Goal: Task Accomplishment & Management: Manage account settings

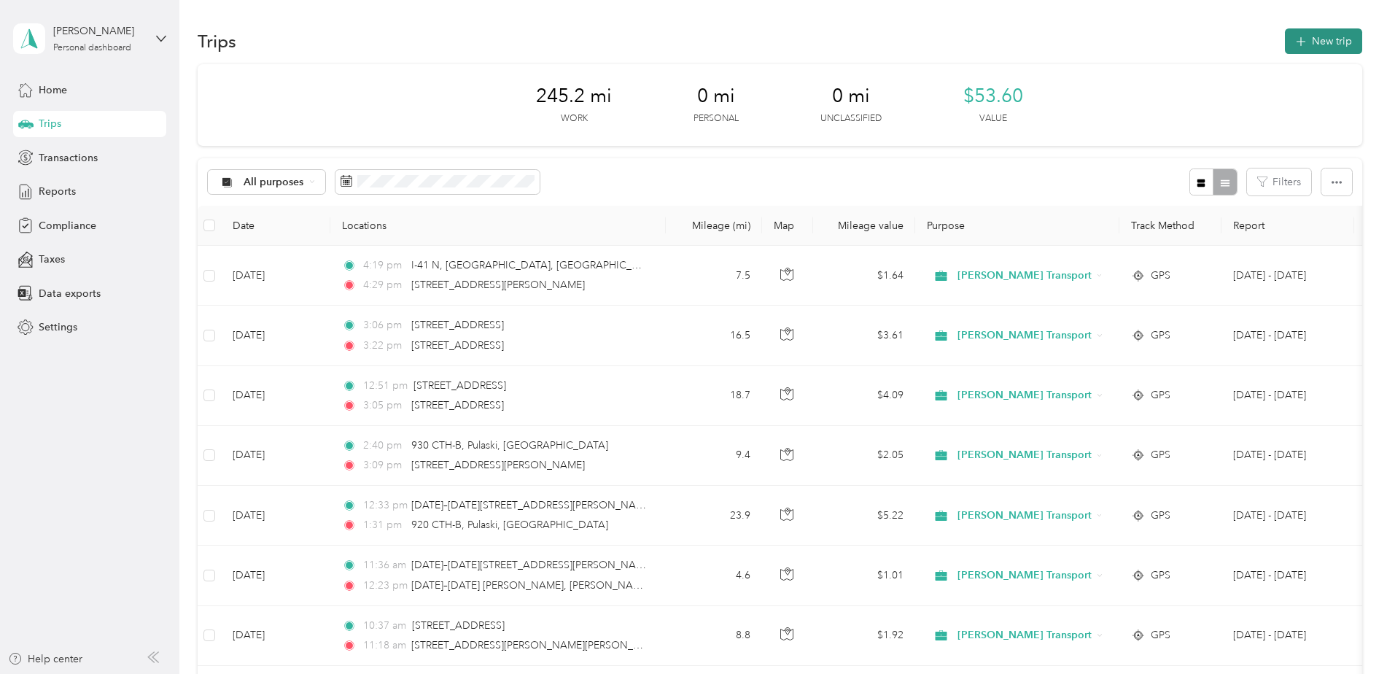
click at [1324, 40] on button "New trip" at bounding box center [1323, 41] width 77 height 26
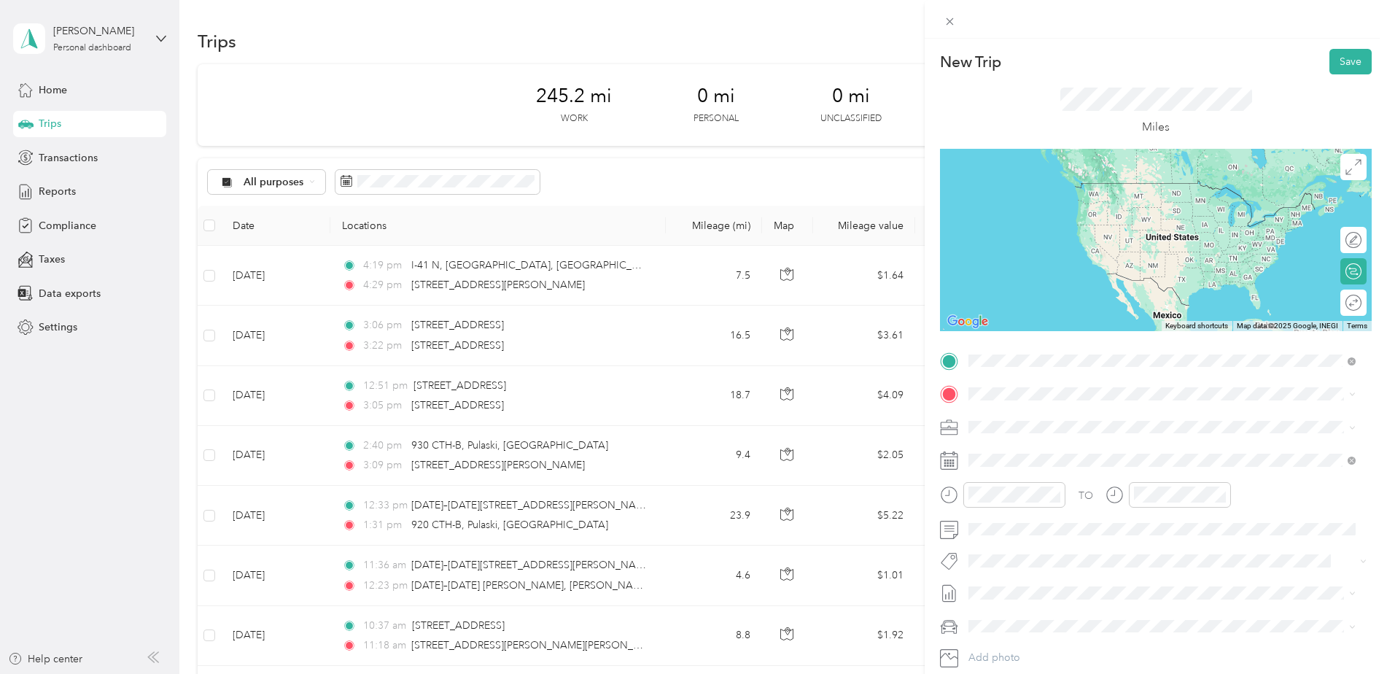
click at [1074, 415] on span "Howard [US_STATE], [GEOGRAPHIC_DATA]" at bounding box center [1078, 420] width 164 height 26
click at [1051, 421] on span "Neenah [US_STATE], [GEOGRAPHIC_DATA]" at bounding box center [1078, 420] width 164 height 26
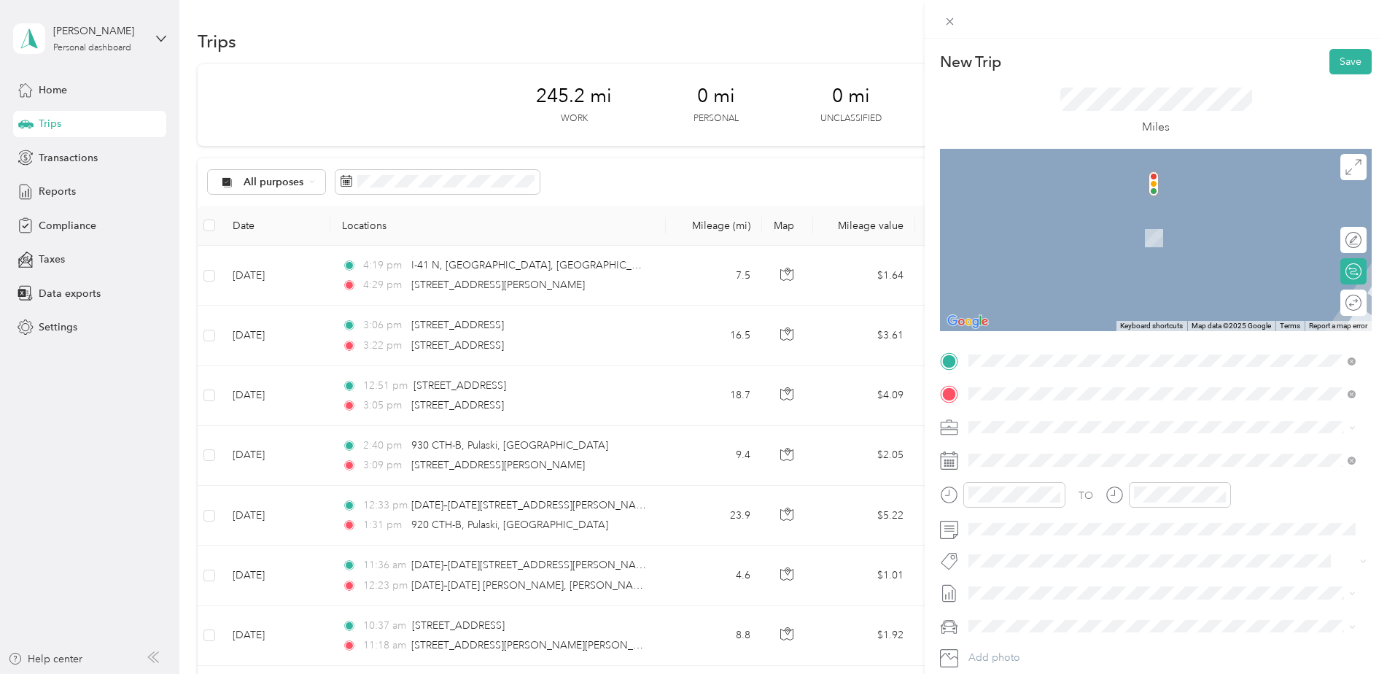
click at [1038, 463] on span "Howard [US_STATE], [GEOGRAPHIC_DATA]" at bounding box center [1078, 453] width 164 height 26
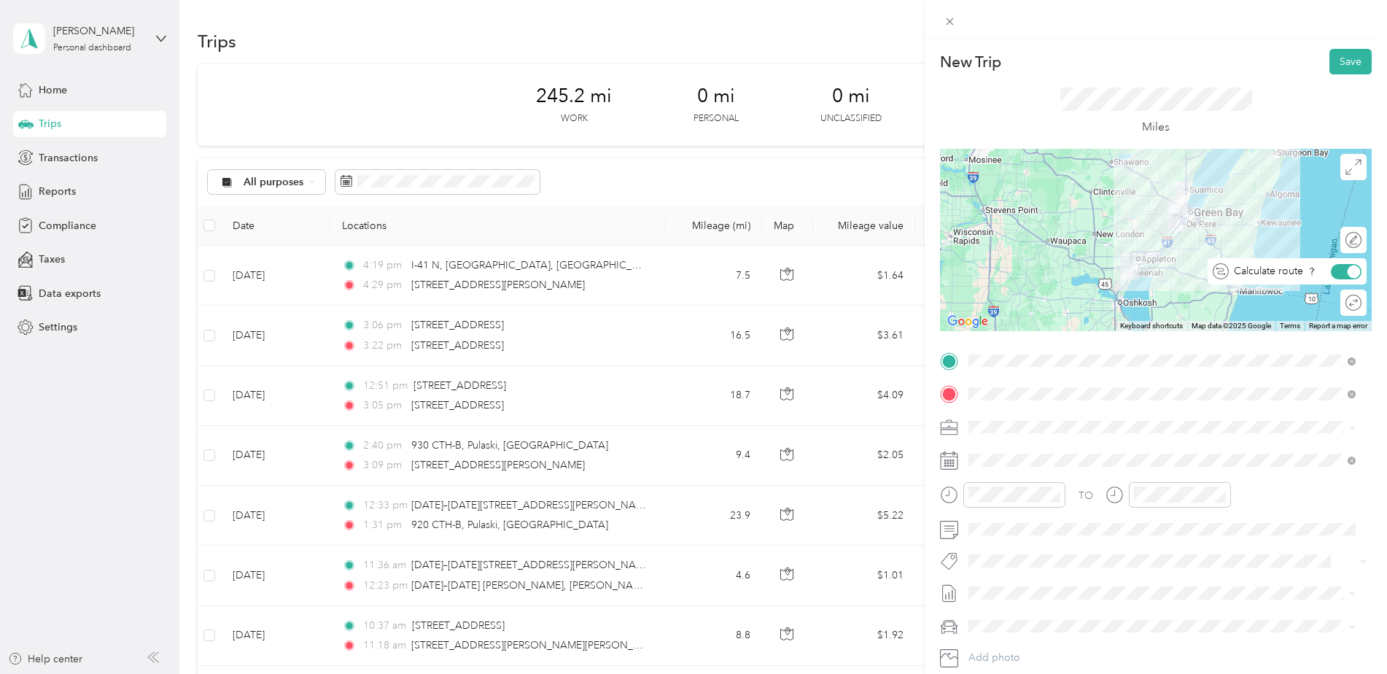
click at [1347, 274] on div at bounding box center [1353, 271] width 13 height 13
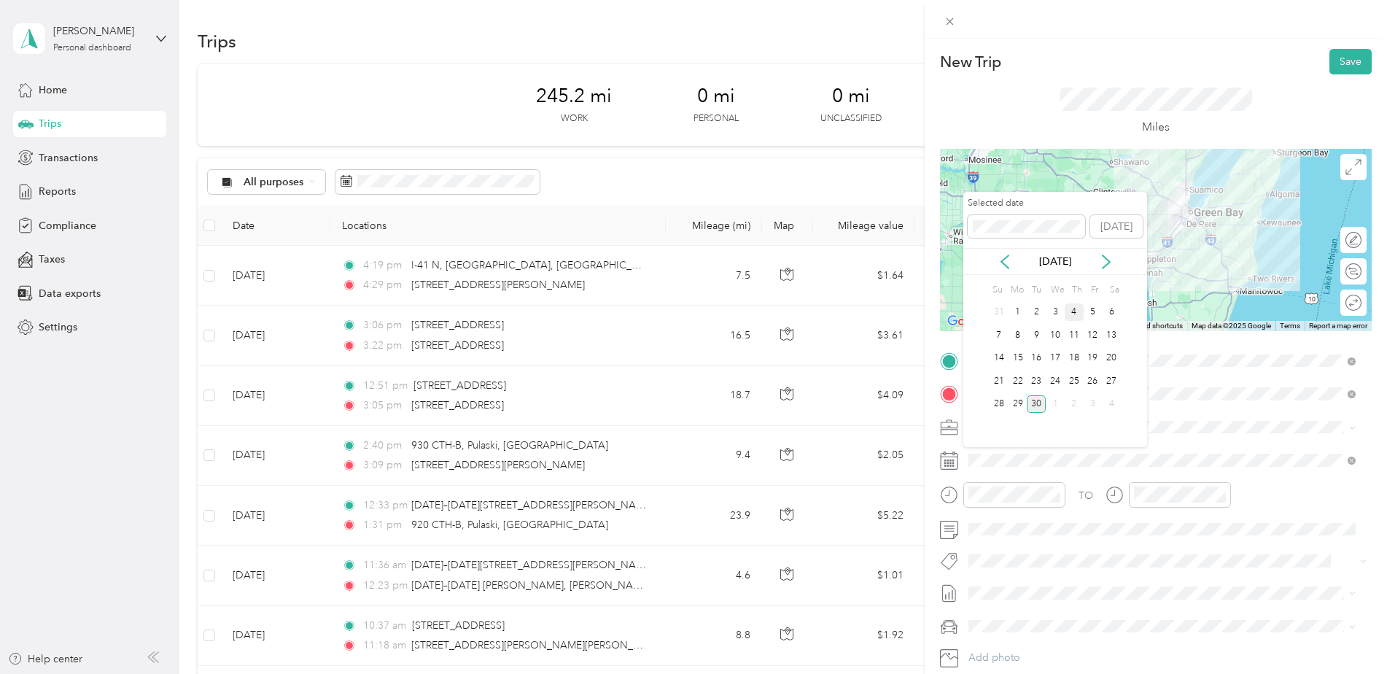
click at [1080, 316] on div "4" at bounding box center [1074, 312] width 19 height 18
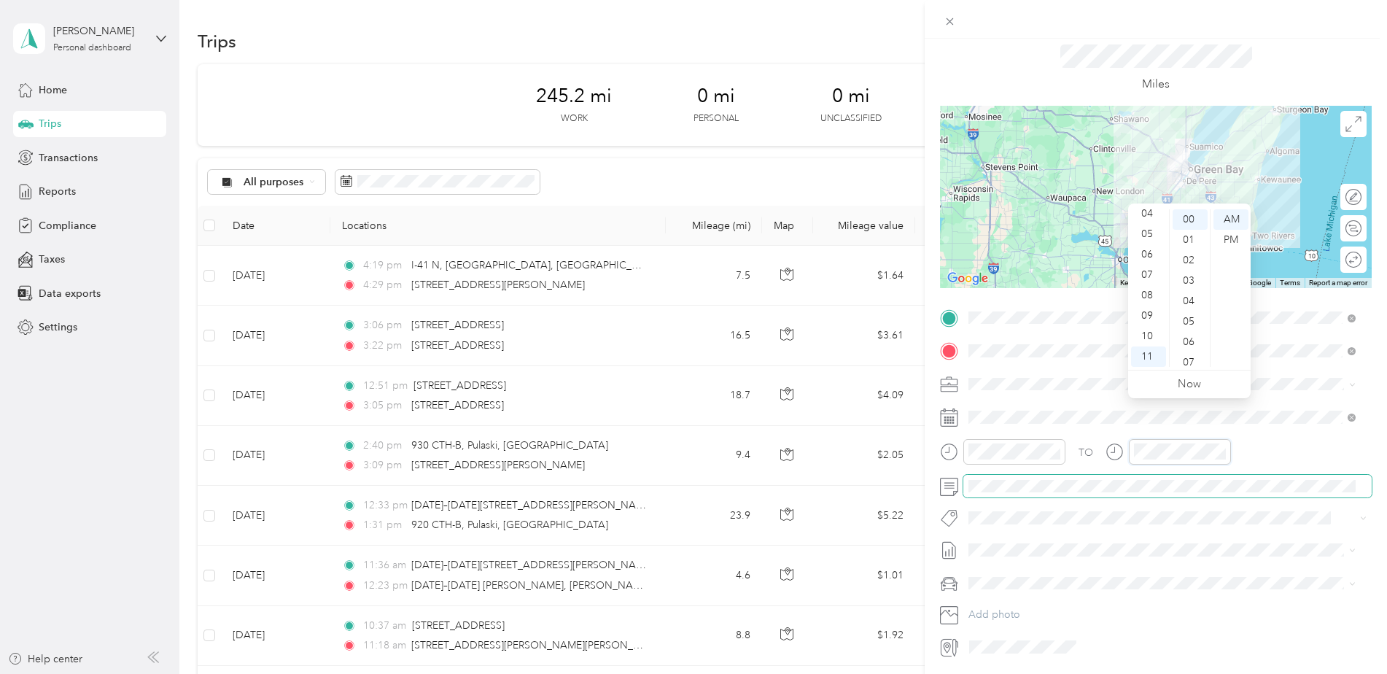
scroll to position [92, 0]
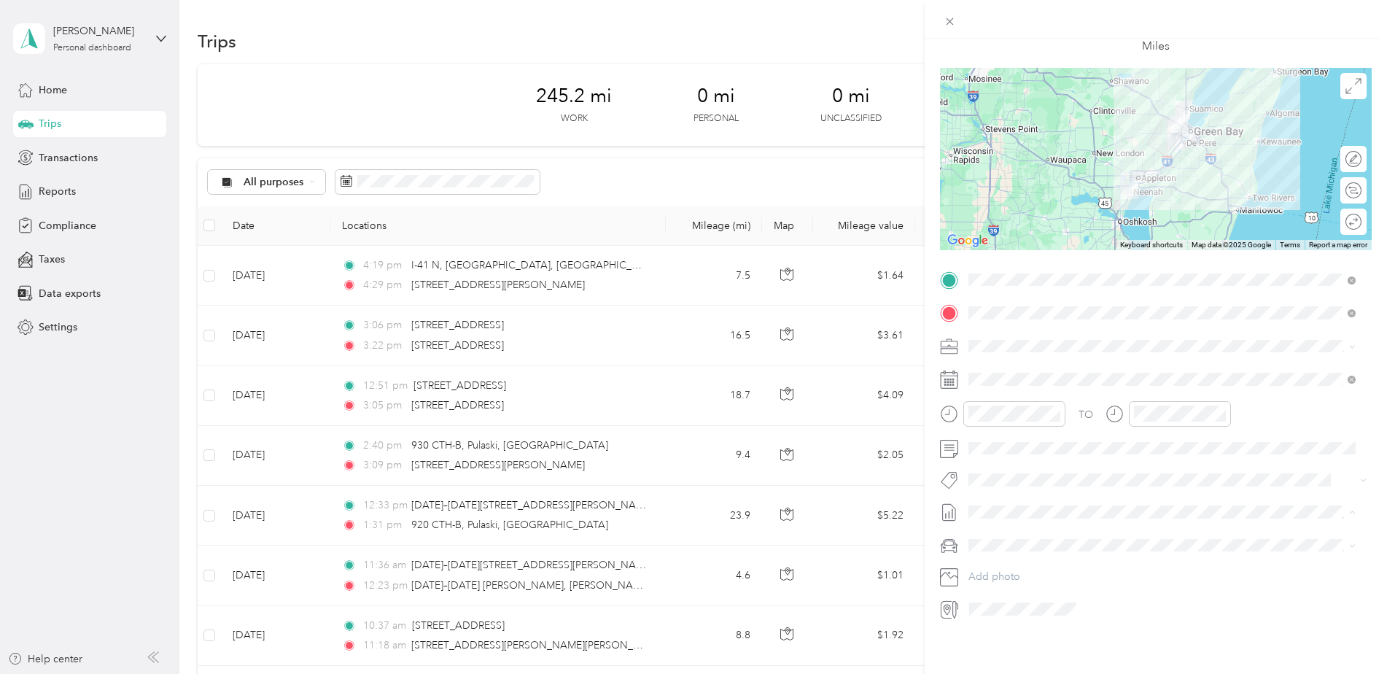
click at [1030, 555] on li "[DATE] - [DATE] Draft" at bounding box center [1161, 548] width 397 height 23
click at [1027, 578] on div "Subaru Crosstrek" at bounding box center [1161, 584] width 377 height 15
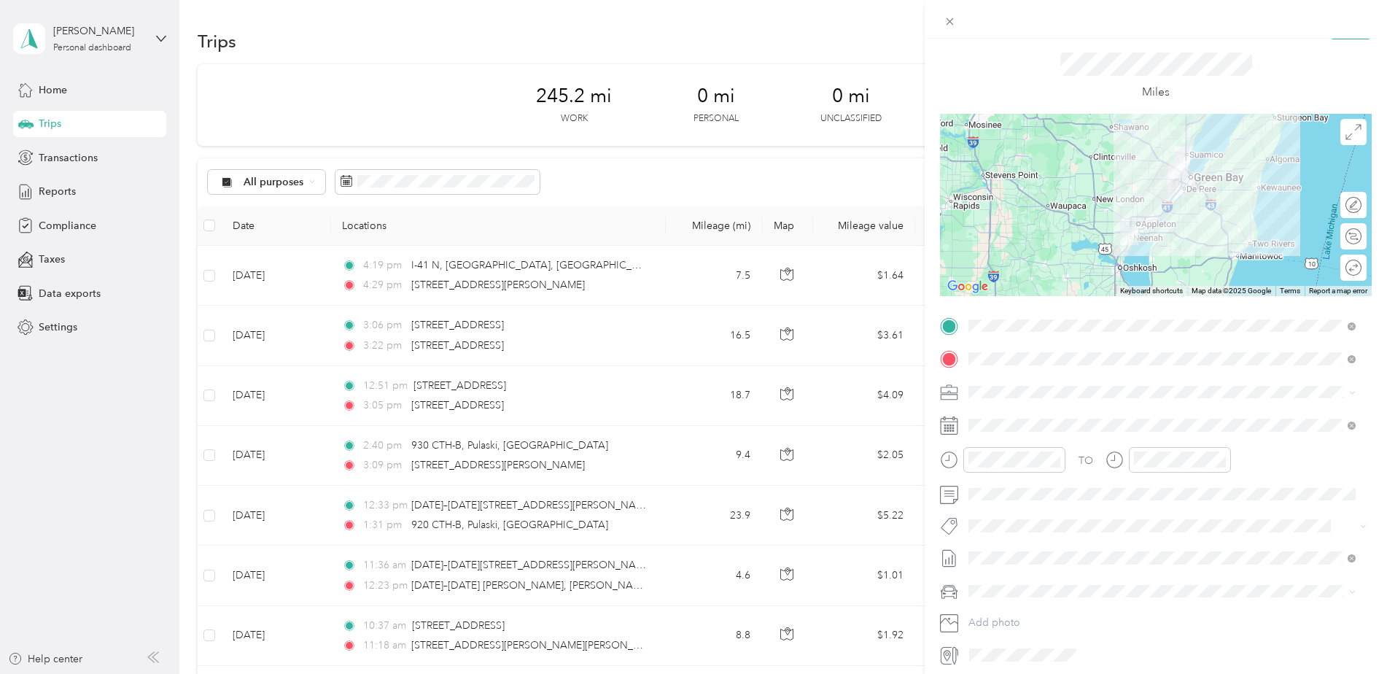
scroll to position [0, 0]
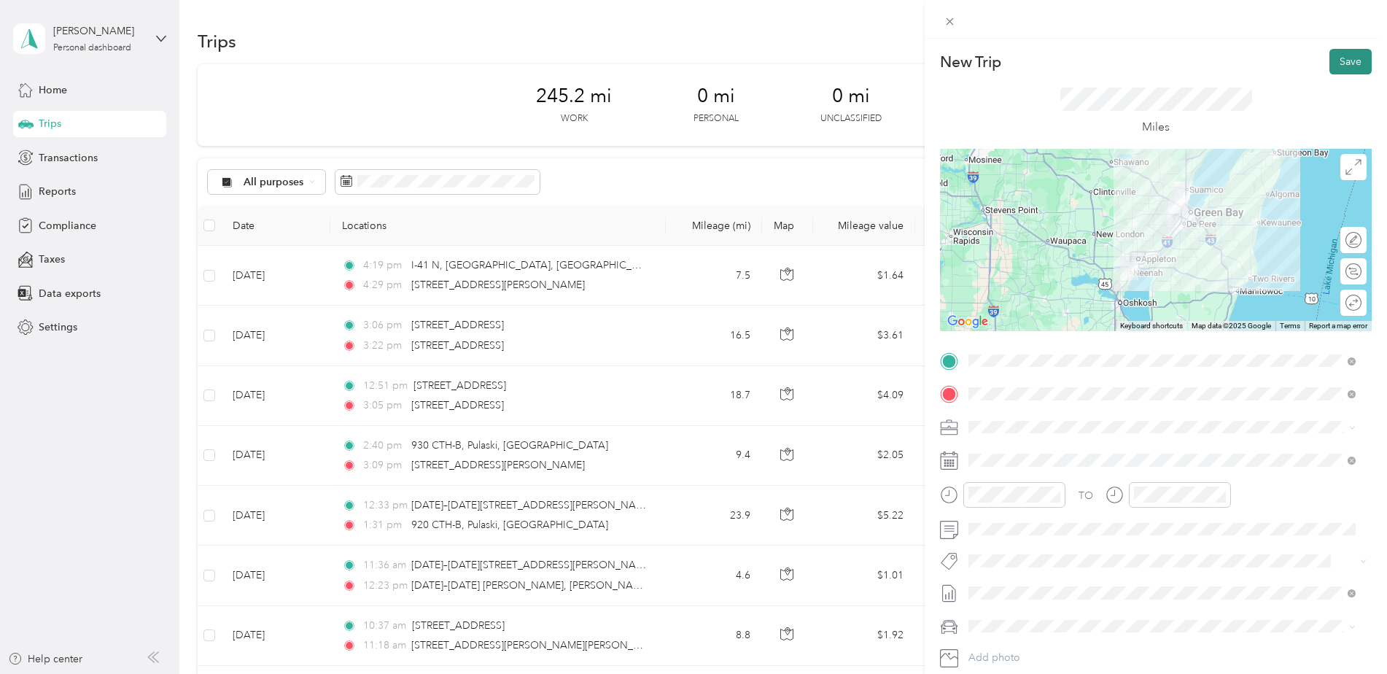
click at [1333, 69] on button "Save" at bounding box center [1350, 62] width 42 height 26
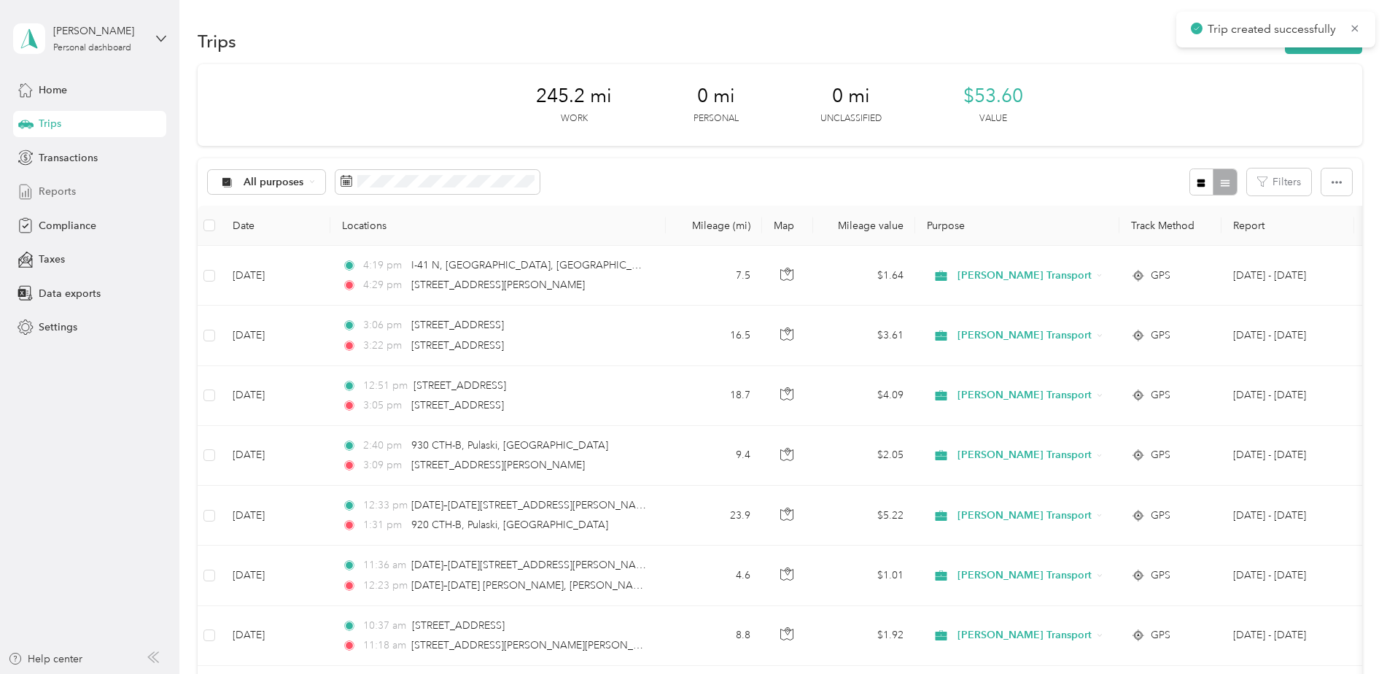
click at [62, 191] on span "Reports" at bounding box center [57, 191] width 37 height 15
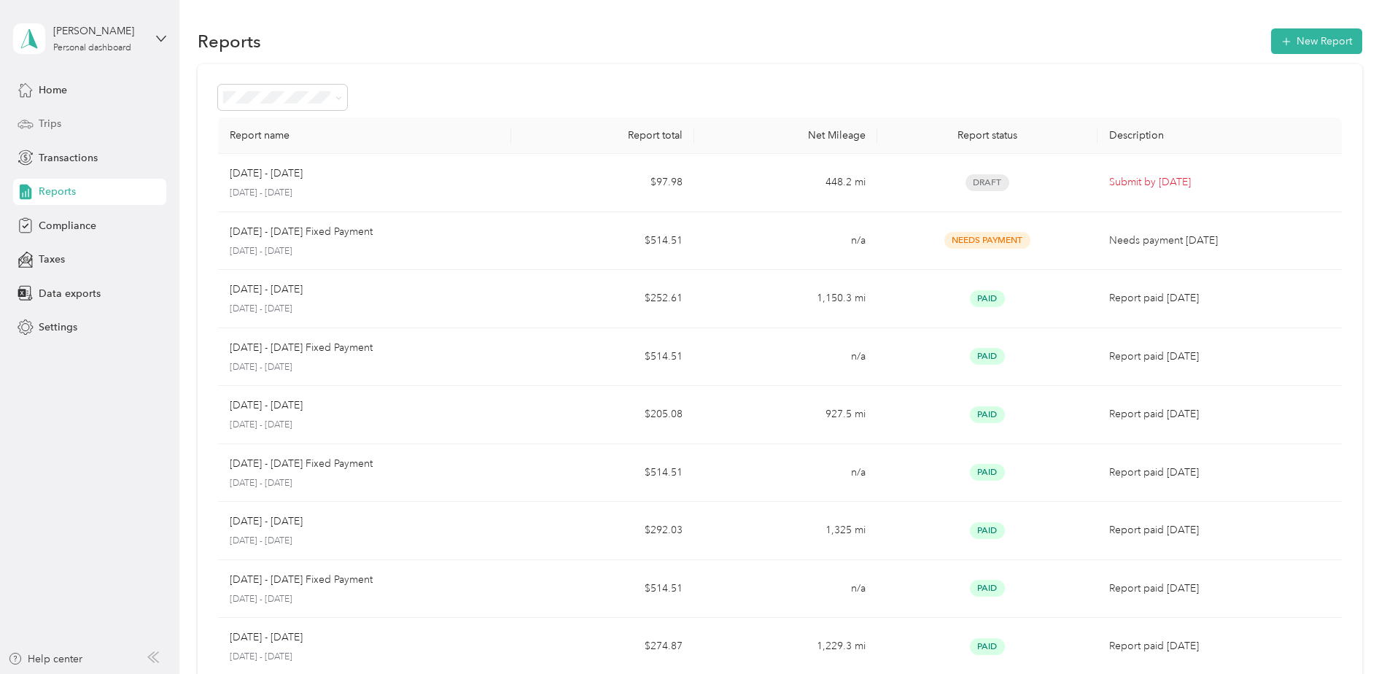
click at [55, 129] on span "Trips" at bounding box center [50, 123] width 23 height 15
